Goal: Check status: Check status

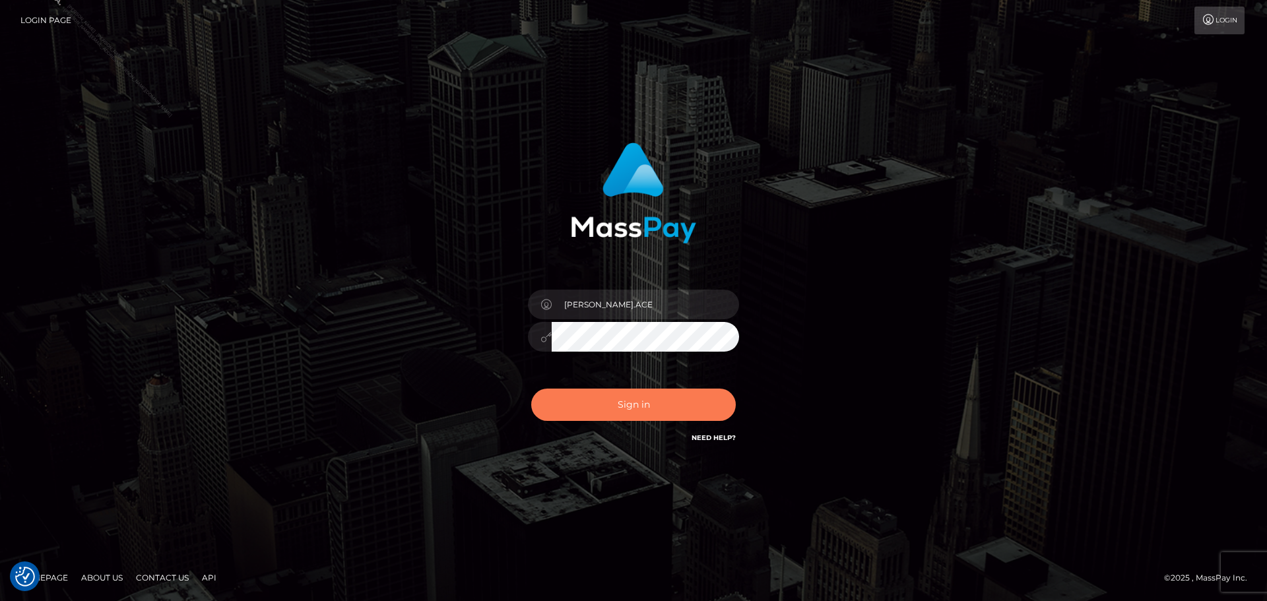
click at [628, 408] on button "Sign in" at bounding box center [633, 405] width 205 height 32
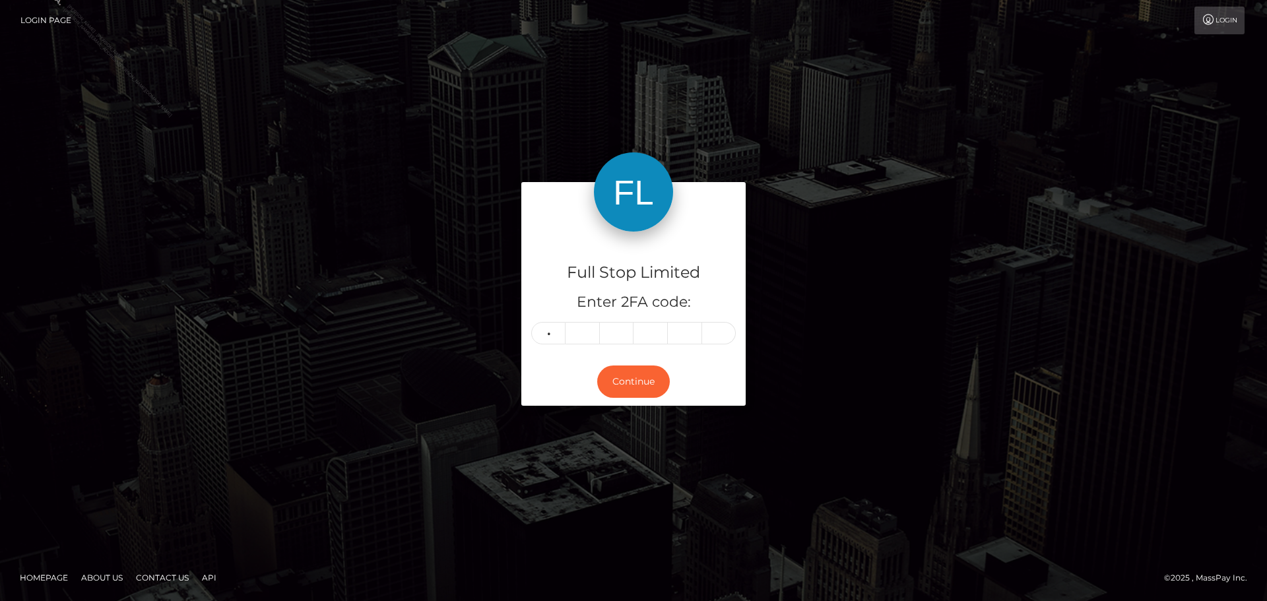
type input "5"
type input "0"
type input "5"
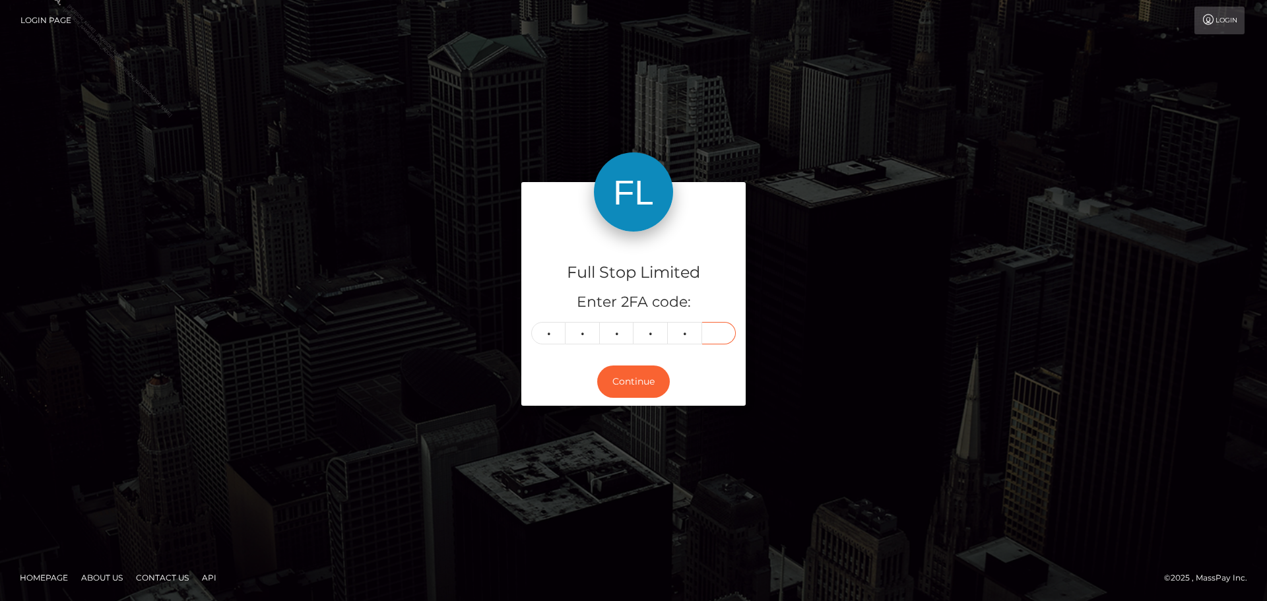
type input "7"
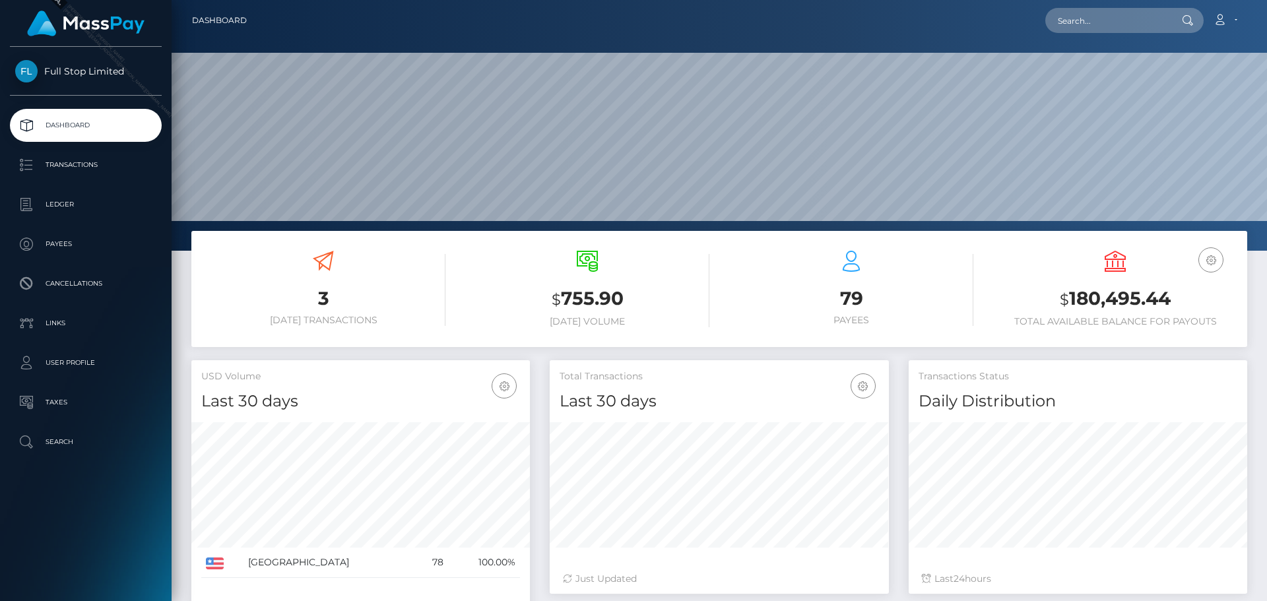
scroll to position [234, 339]
drag, startPoint x: 1072, startPoint y: 296, endPoint x: 1142, endPoint y: 304, distance: 70.3
click at [1166, 303] on h3 "$ 180,495.44" at bounding box center [1115, 299] width 244 height 27
click at [1093, 301] on h3 "$ 180,495.44" at bounding box center [1115, 299] width 244 height 27
drag, startPoint x: 1070, startPoint y: 298, endPoint x: 1181, endPoint y: 306, distance: 111.2
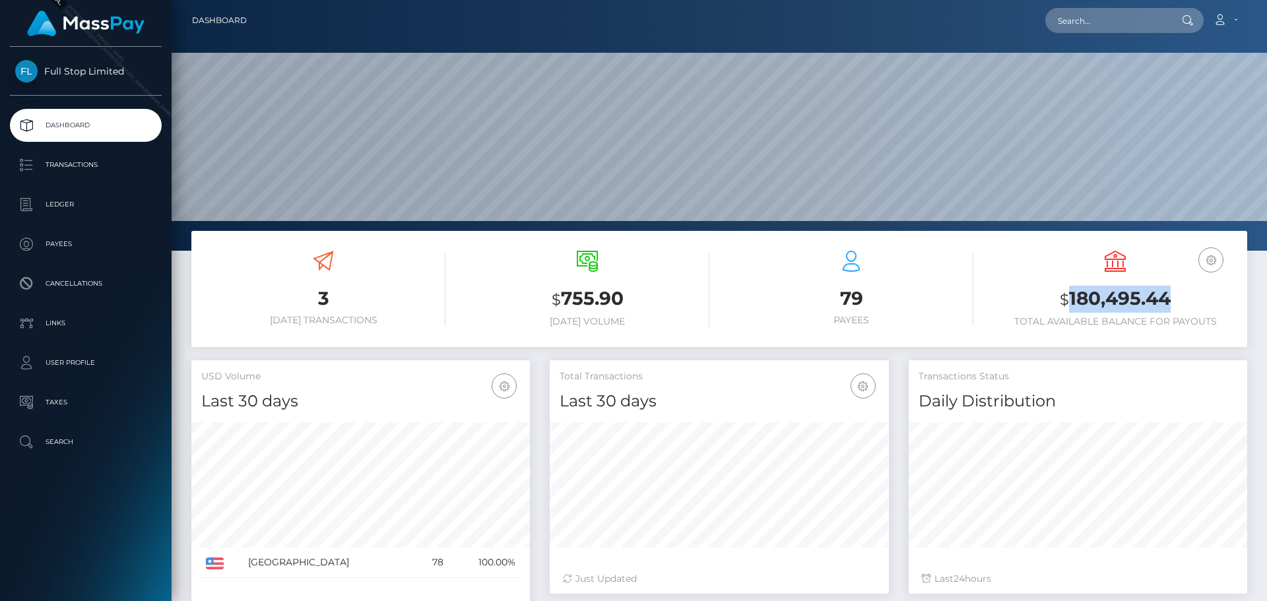
click at [1181, 306] on h3 "$ 180,495.44" at bounding box center [1115, 299] width 244 height 27
copy h3 "180,495.44"
